Goal: Task Accomplishment & Management: Complete application form

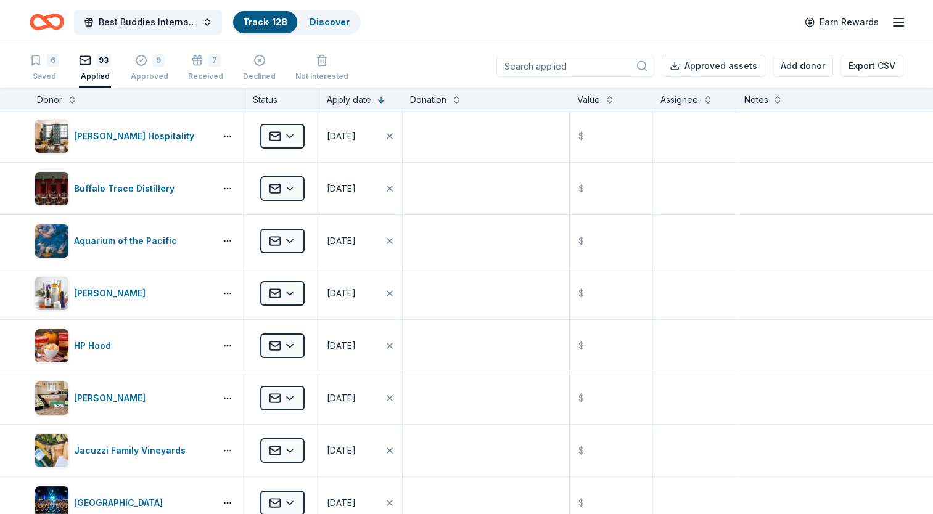
scroll to position [4612, 0]
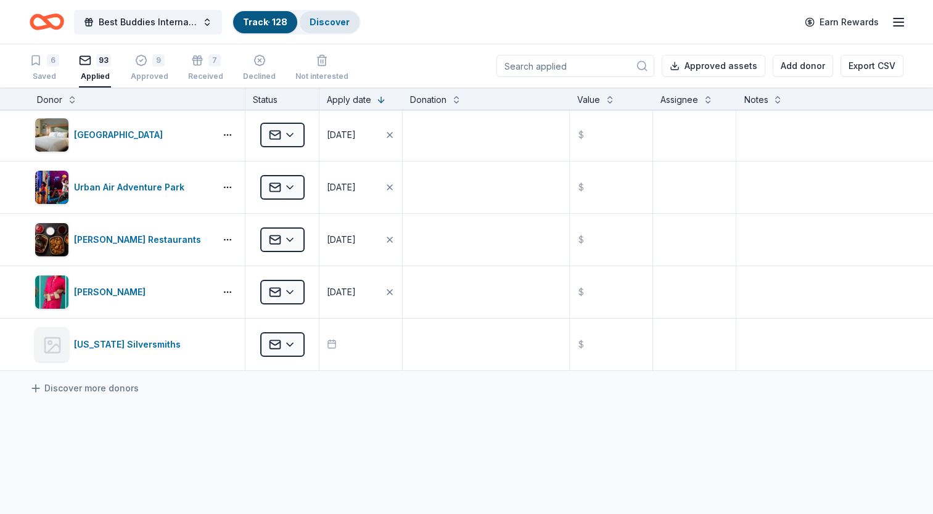
click at [334, 23] on link "Discover" at bounding box center [329, 22] width 40 height 10
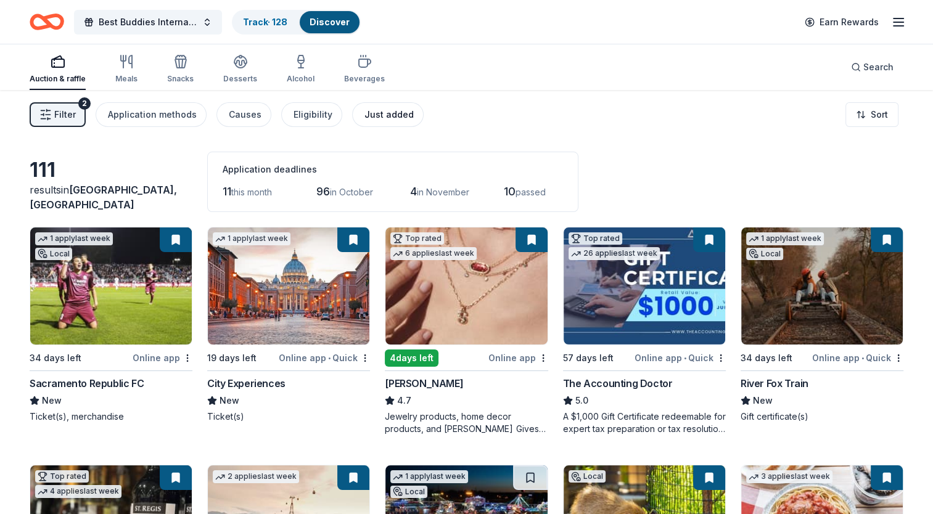
click at [382, 109] on div "Just added" at bounding box center [388, 114] width 49 height 15
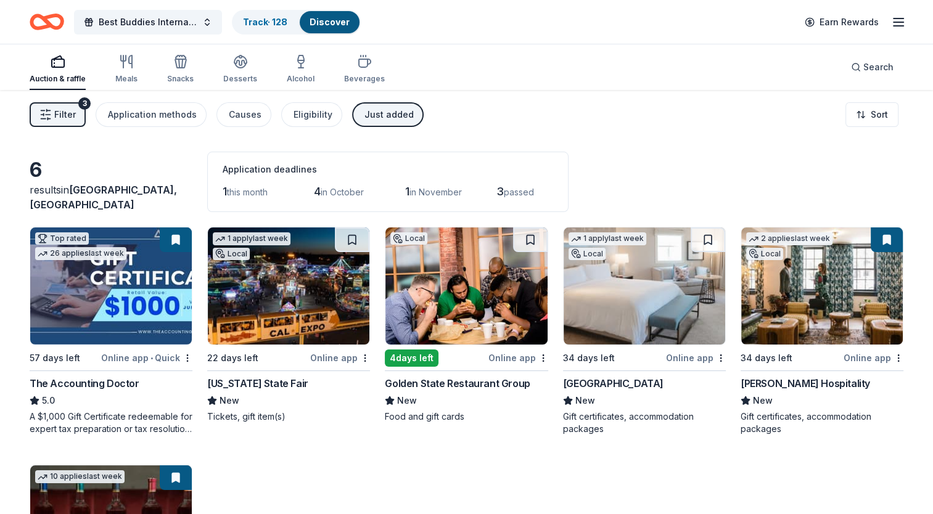
click at [651, 288] on img at bounding box center [644, 285] width 162 height 117
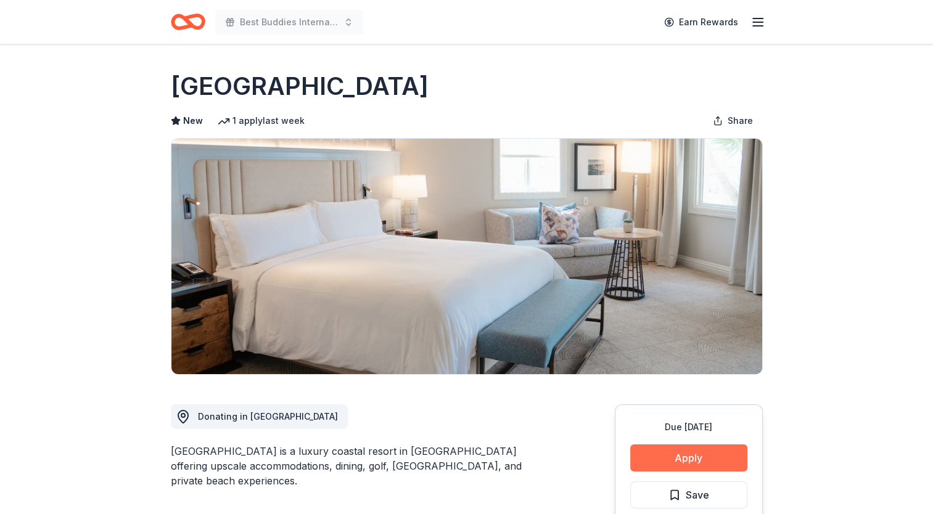
click at [671, 460] on button "Apply" at bounding box center [688, 457] width 117 height 27
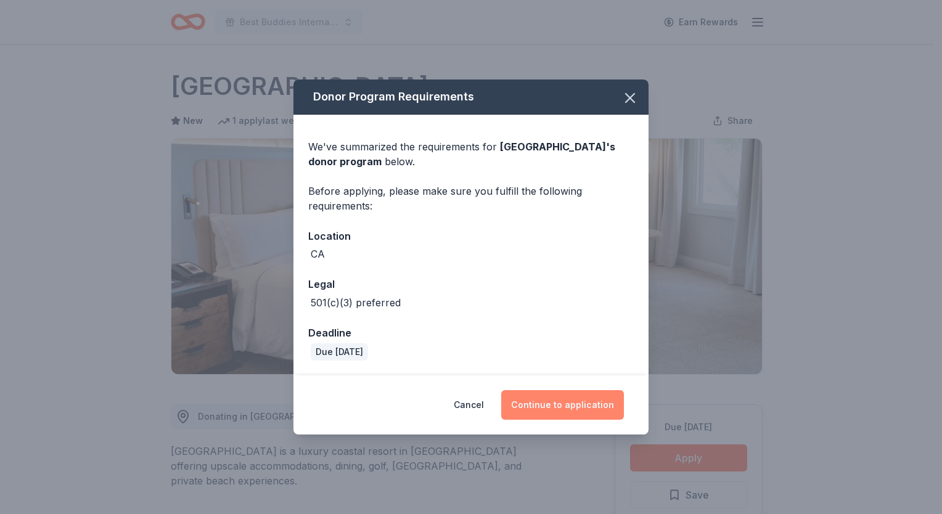
click at [572, 401] on button "Continue to application" at bounding box center [562, 405] width 123 height 30
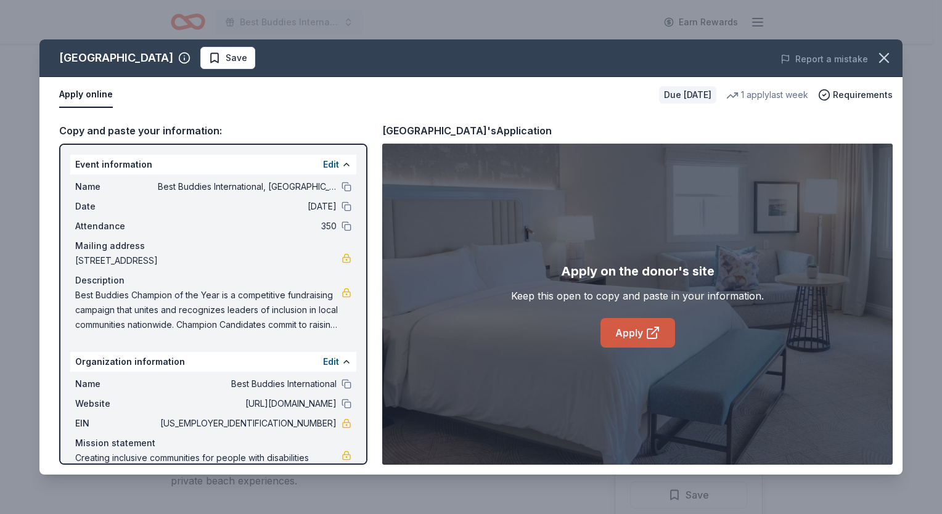
click at [627, 342] on link "Apply" at bounding box center [637, 333] width 75 height 30
click at [886, 55] on icon "button" at bounding box center [884, 58] width 9 height 9
